Goal: Task Accomplishment & Management: Manage account settings

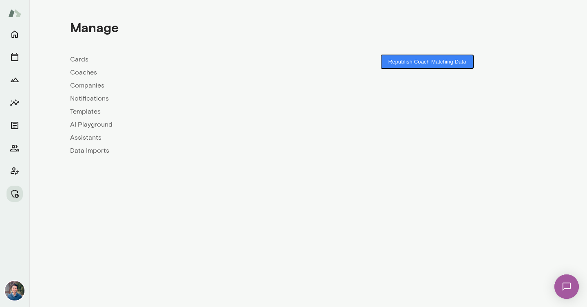
click at [88, 84] on link "Companies" at bounding box center [189, 86] width 238 height 10
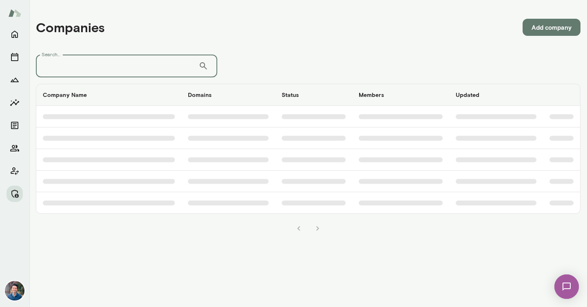
click at [99, 60] on input "Search..." at bounding box center [117, 66] width 163 height 23
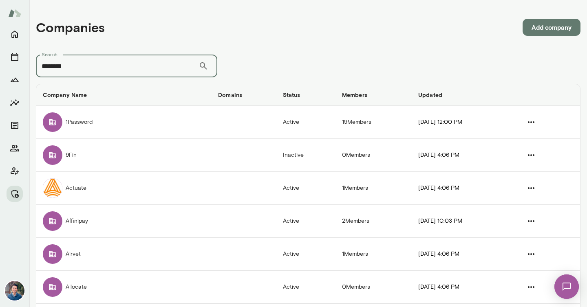
type input "********"
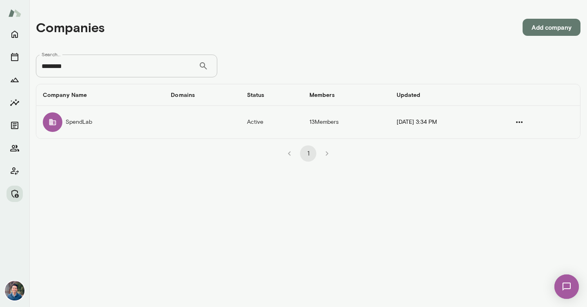
click at [144, 130] on td "SpendLab" at bounding box center [100, 122] width 128 height 33
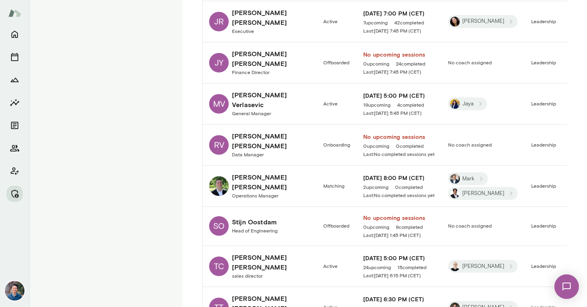
scroll to position [478, 0]
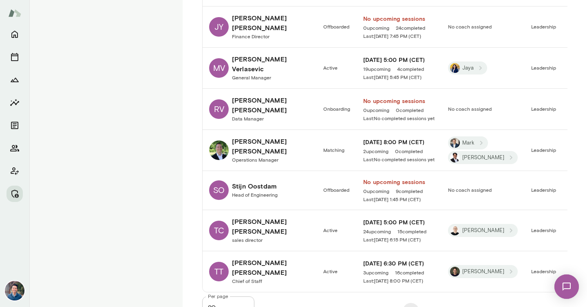
click at [341, 297] on div "1" at bounding box center [410, 308] width 313 height 23
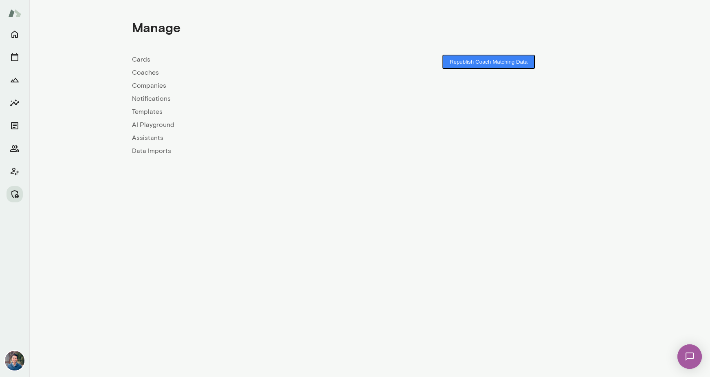
click at [143, 87] on link "Companies" at bounding box center [251, 86] width 238 height 10
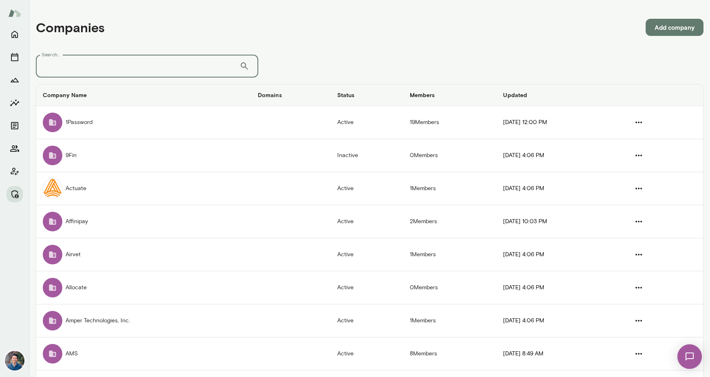
click at [122, 67] on input "Search..." at bounding box center [138, 66] width 204 height 23
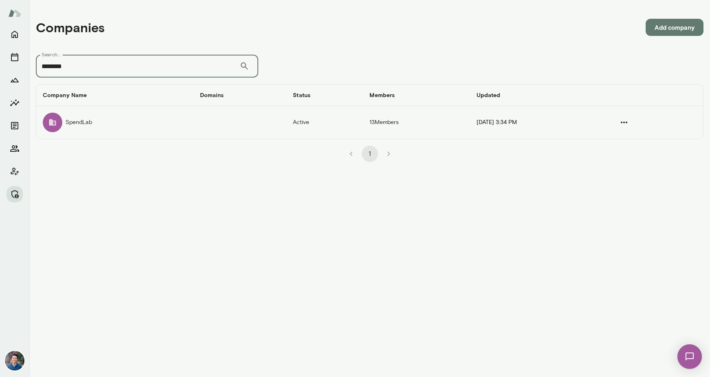
type input "********"
click at [121, 128] on td "SpendLab" at bounding box center [114, 122] width 157 height 33
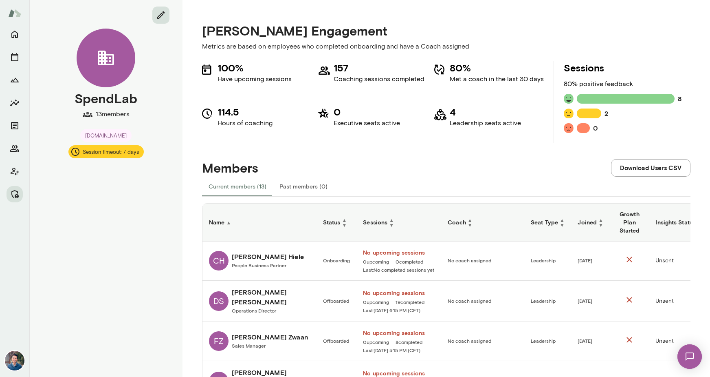
click at [161, 18] on icon "edit" at bounding box center [161, 15] width 10 height 10
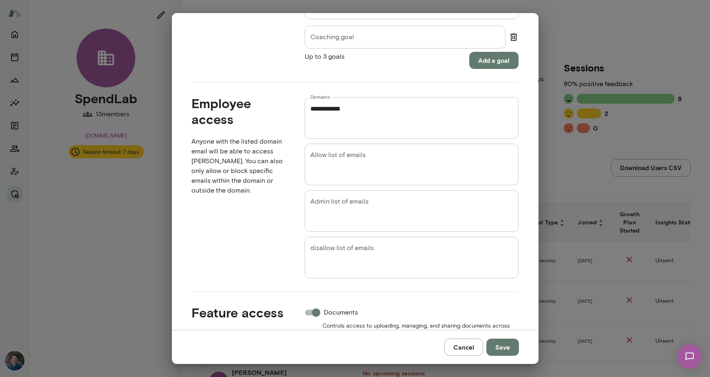
scroll to position [390, 0]
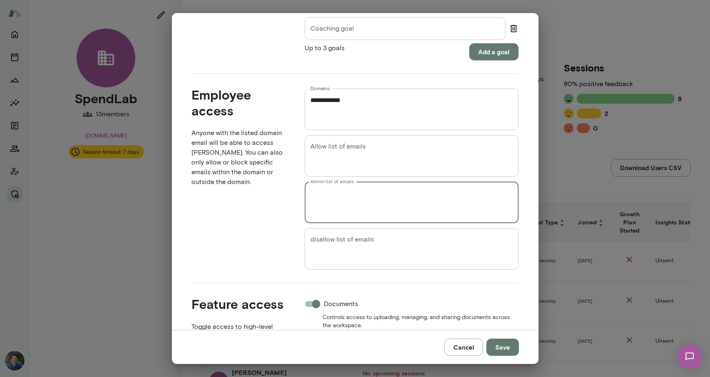
click at [388, 201] on textarea "Admin list of emails" at bounding box center [411, 202] width 203 height 28
type textarea "*"
click at [471, 346] on button "Cancel" at bounding box center [464, 346] width 39 height 17
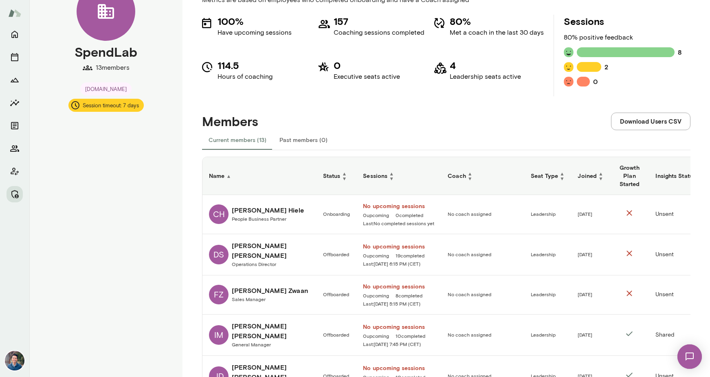
scroll to position [0, 0]
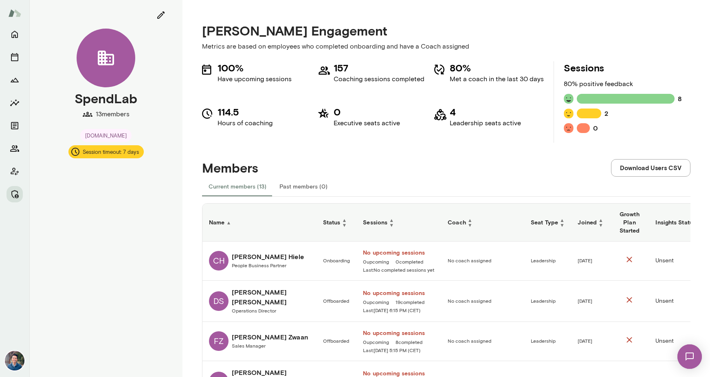
click at [423, 169] on div "Members Download Users CSV" at bounding box center [446, 159] width 489 height 33
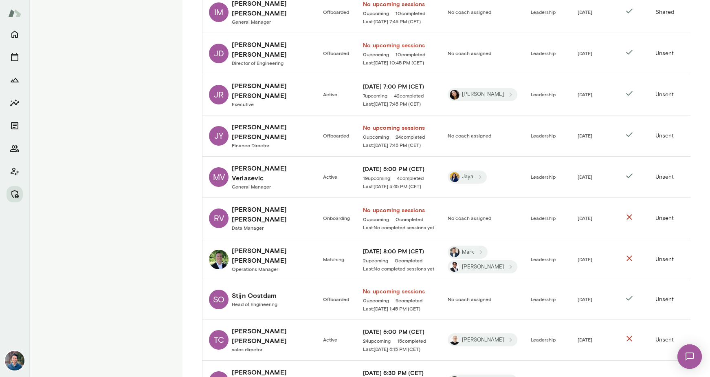
scroll to position [408, 0]
